Goal: Task Accomplishment & Management: Manage account settings

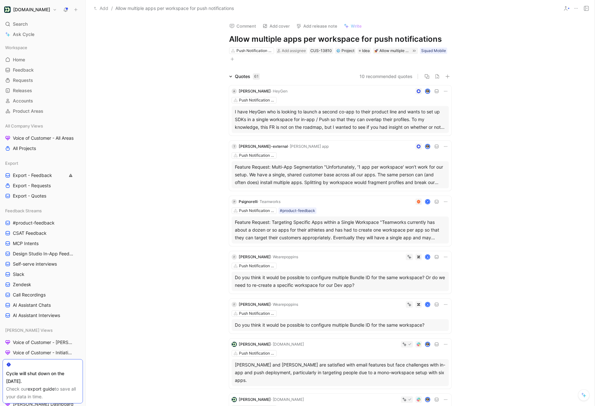
click at [37, 11] on h1 "[DOMAIN_NAME]" at bounding box center [31, 10] width 37 height 6
click at [36, 8] on div at bounding box center [297, 203] width 595 height 406
click at [27, 13] on button "[DOMAIN_NAME]" at bounding box center [31, 9] width 56 height 9
click at [37, 65] on div "Workspace settings G then S" at bounding box center [43, 66] width 79 height 10
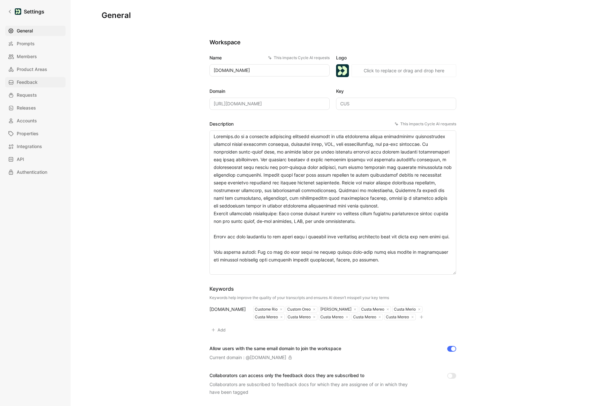
click at [32, 85] on span "Feedback" at bounding box center [27, 82] width 21 height 8
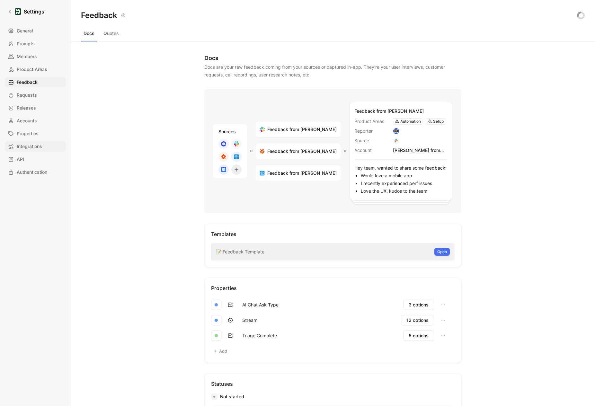
click at [37, 150] on span "Integrations" at bounding box center [29, 147] width 25 height 8
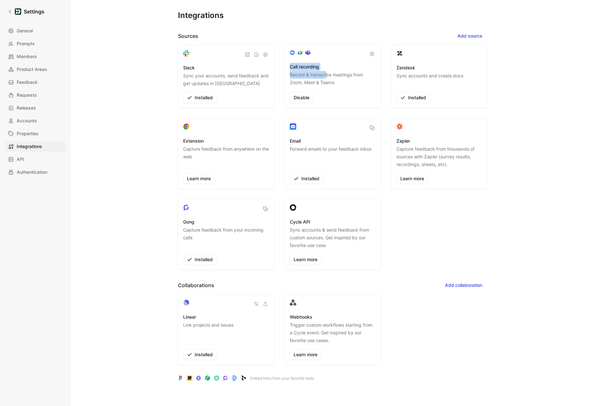
drag, startPoint x: 289, startPoint y: 53, endPoint x: 327, endPoint y: 78, distance: 45.3
click at [327, 78] on div "Call recording Record & transcribe meetings from Zoom, Meet & Teams. Disable" at bounding box center [332, 76] width 96 height 63
click at [335, 81] on p "Record & transcribe meetings from Zoom, Meet & Teams." at bounding box center [333, 79] width 86 height 16
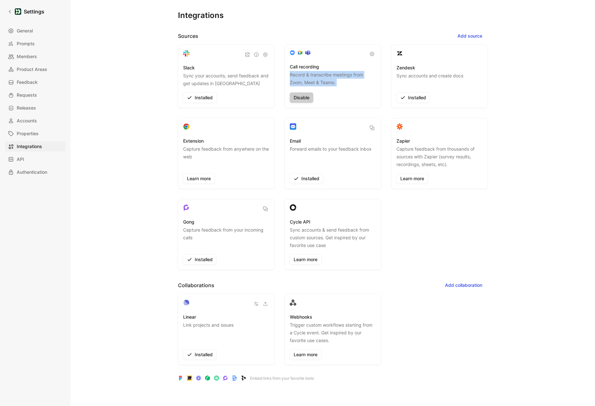
click at [300, 99] on span "Disable" at bounding box center [301, 98] width 16 height 8
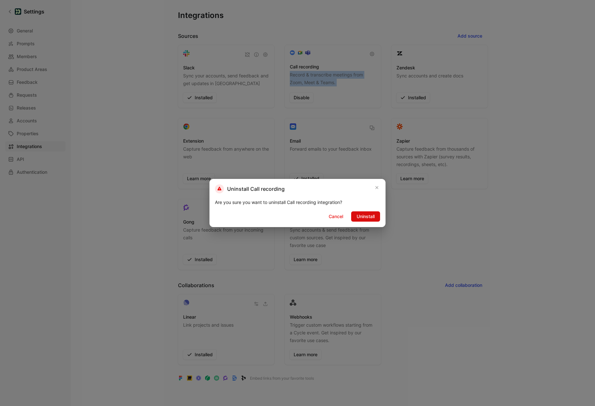
click at [368, 216] on span "Uninstall" at bounding box center [365, 217] width 18 height 8
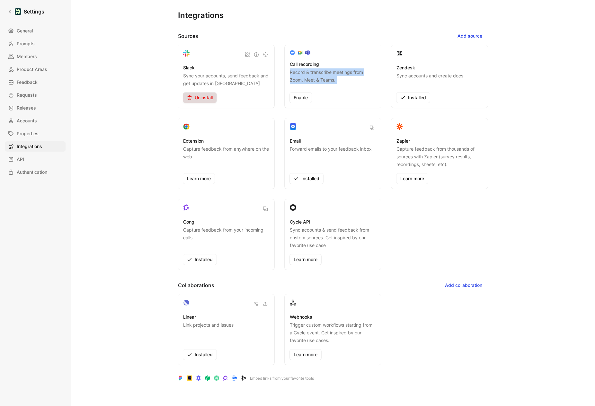
click at [208, 97] on span "Uninstall" at bounding box center [200, 98] width 26 height 8
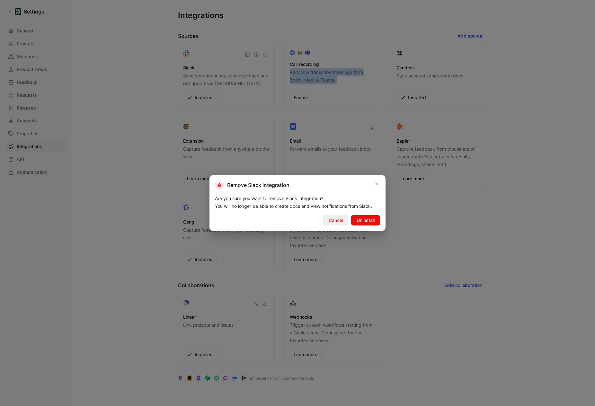
click at [339, 222] on span "Cancel" at bounding box center [335, 220] width 14 height 8
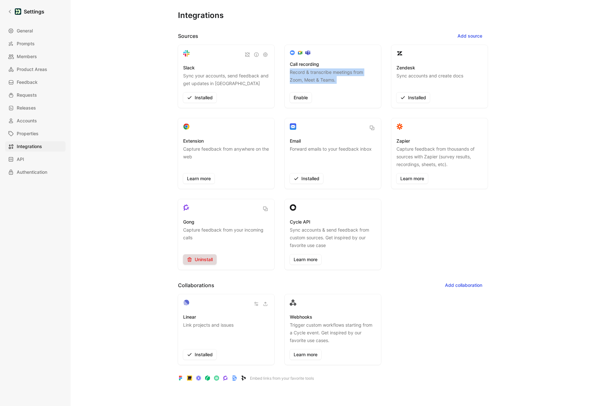
click at [203, 260] on span "Uninstall" at bounding box center [200, 260] width 26 height 8
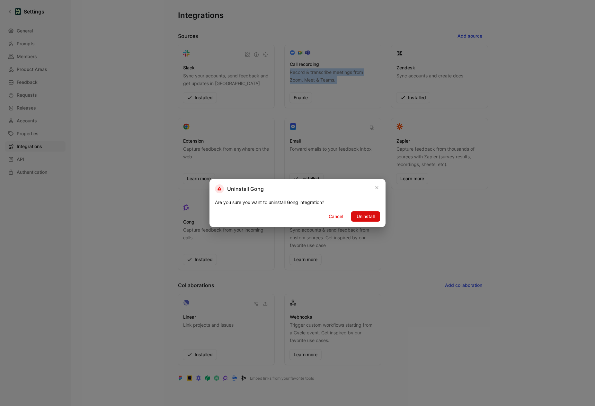
click at [359, 216] on span "Uninstall" at bounding box center [365, 217] width 18 height 8
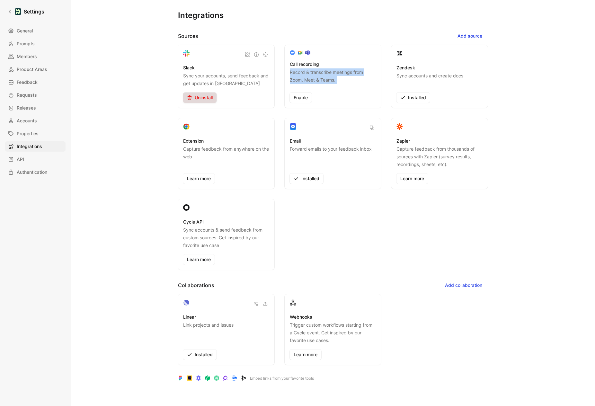
click at [205, 96] on span "Uninstall" at bounding box center [200, 98] width 26 height 8
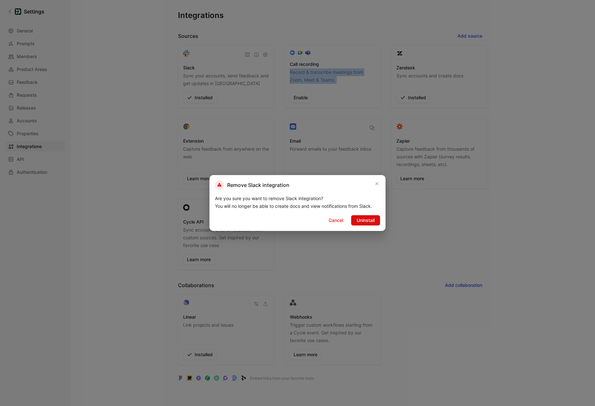
click at [365, 222] on span "Uninstall" at bounding box center [365, 220] width 18 height 8
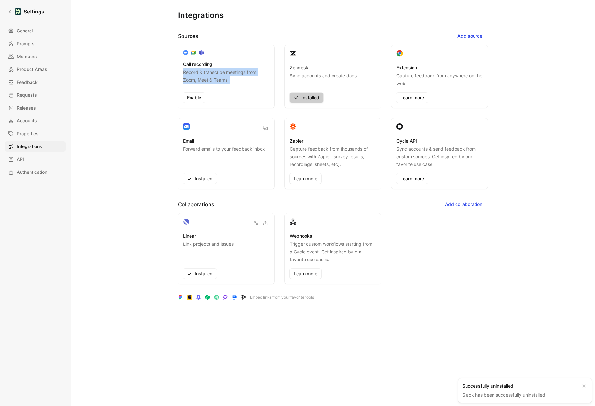
click at [311, 99] on span "Installed" at bounding box center [306, 98] width 26 height 8
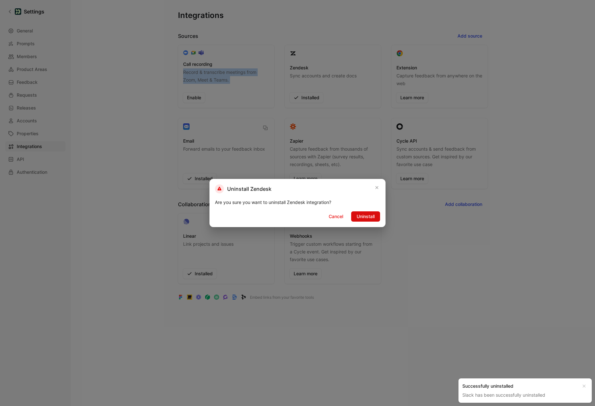
click at [362, 217] on span "Uninstall" at bounding box center [365, 217] width 18 height 8
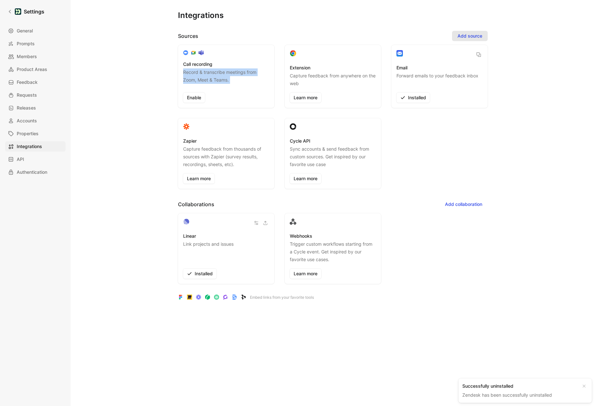
click at [465, 33] on span "Add source" at bounding box center [469, 36] width 25 height 8
click at [420, 144] on div "Call recording Record & transcribe meetings from Zoom, Meet & Teams. Enable Ext…" at bounding box center [332, 117] width 309 height 144
click at [10, 13] on icon at bounding box center [10, 12] width 2 height 4
